Goal: Navigation & Orientation: Find specific page/section

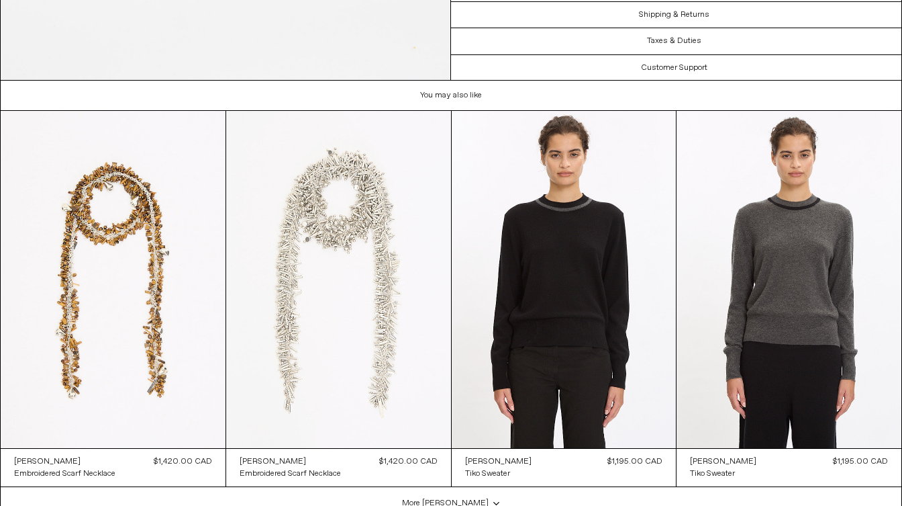
scroll to position [2833, 0]
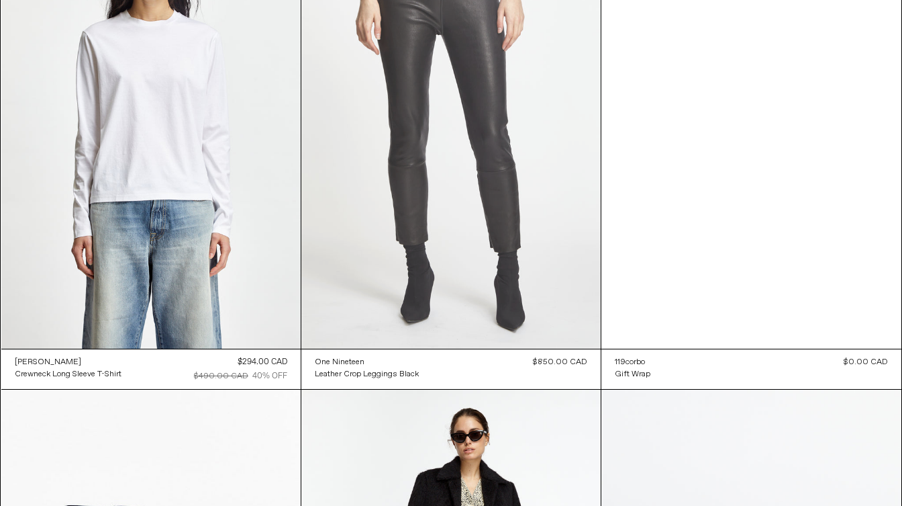
scroll to position [82885, 0]
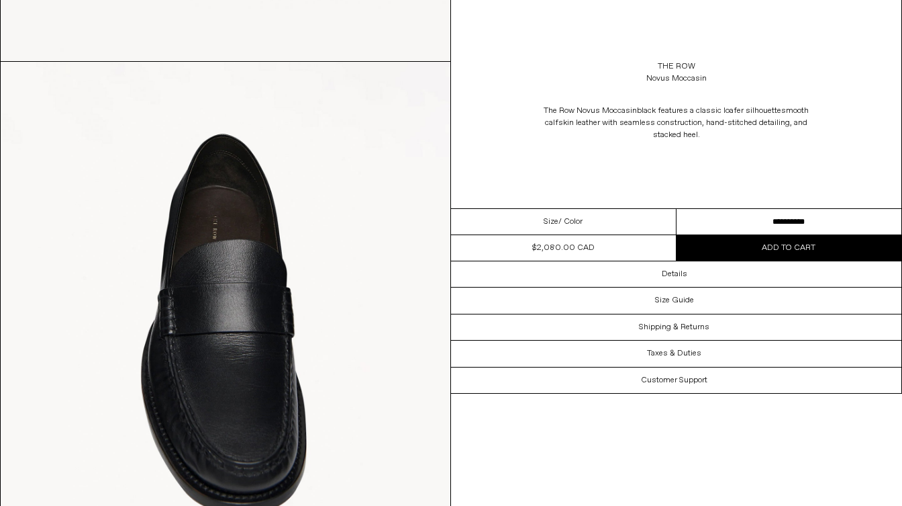
scroll to position [1271, 0]
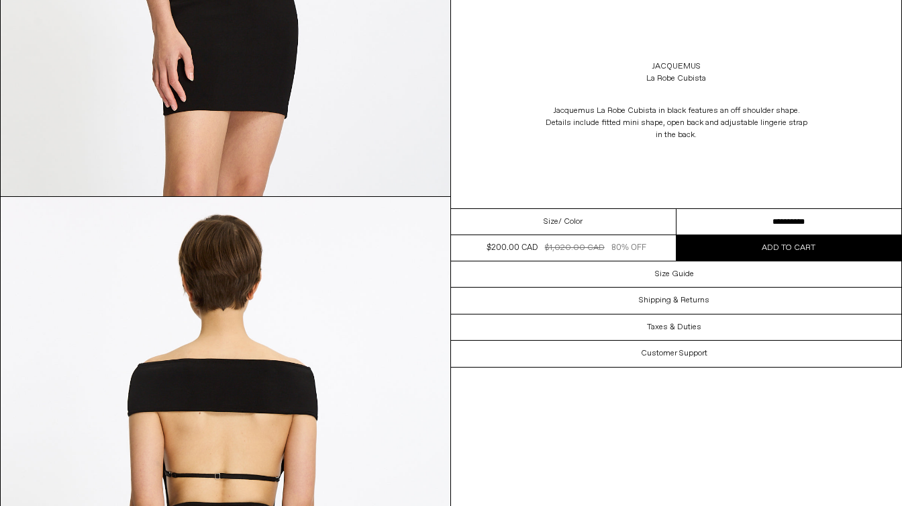
scroll to position [1349, 0]
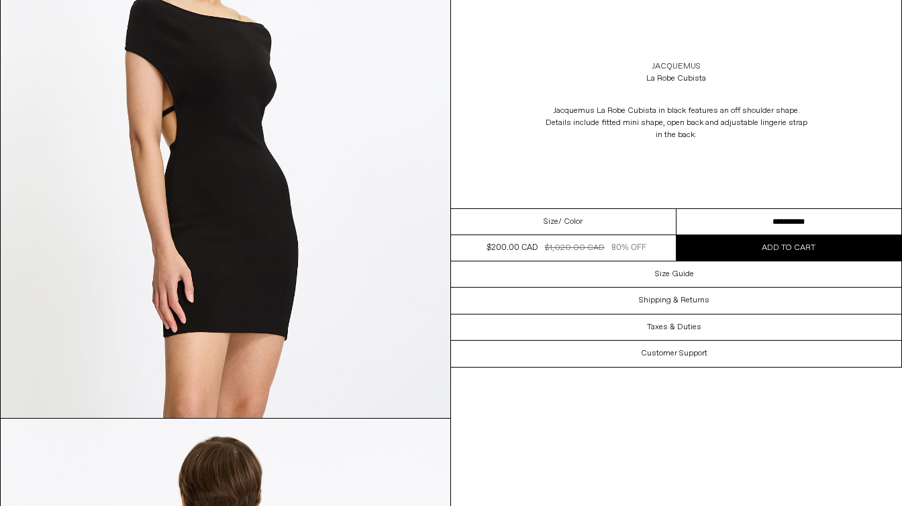
click at [689, 66] on link "Jacquemus" at bounding box center [676, 66] width 49 height 12
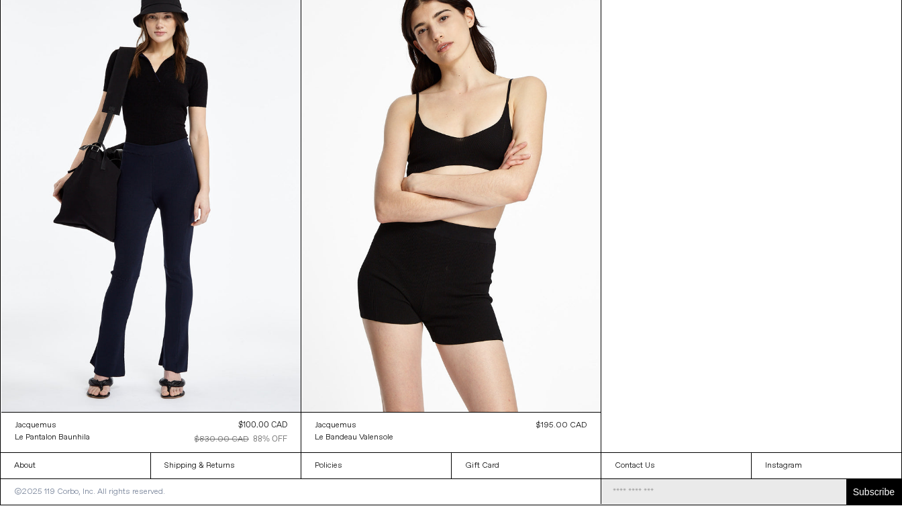
scroll to position [1097, 0]
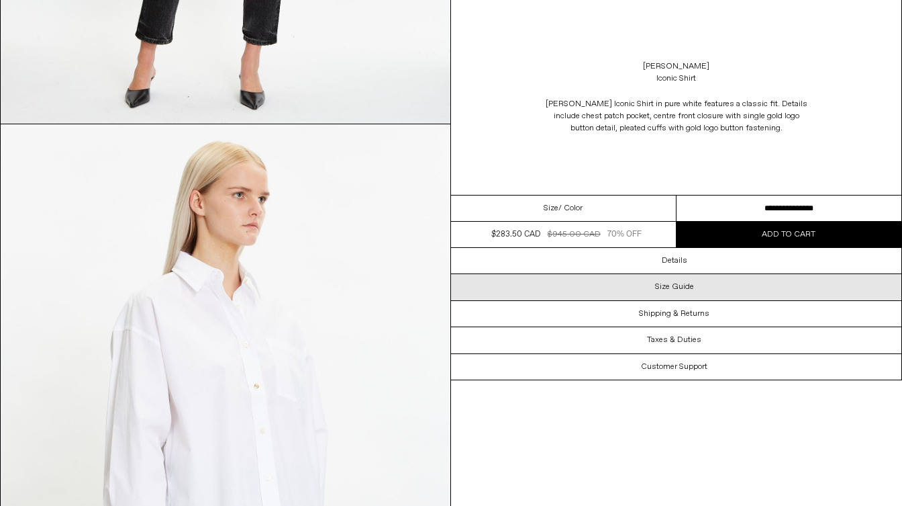
scroll to position [1305, 0]
